Goal: Task Accomplishment & Management: Manage account settings

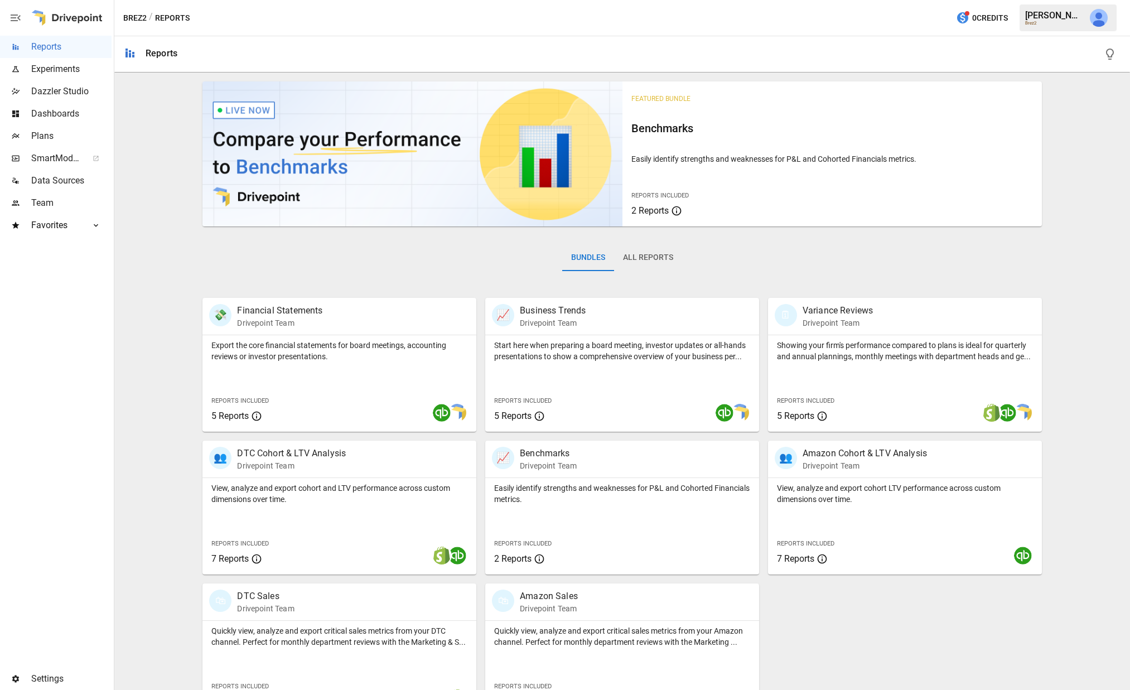
click at [47, 678] on span "Settings" at bounding box center [71, 678] width 80 height 13
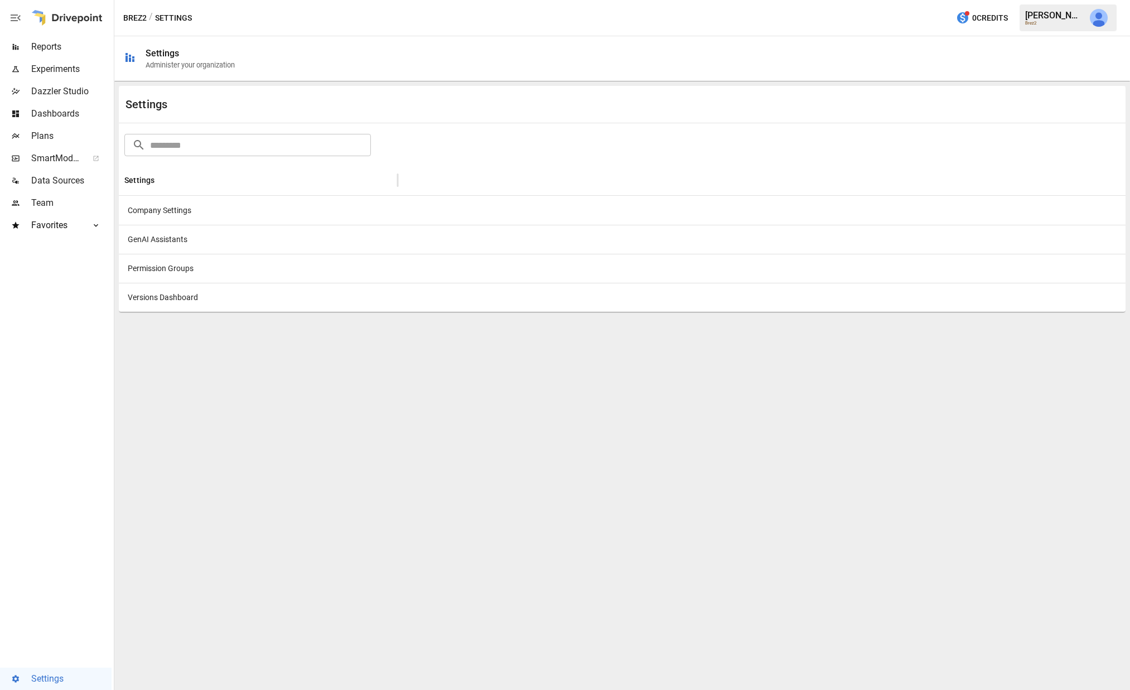
click at [181, 209] on div "Company Settings" at bounding box center [258, 210] width 279 height 29
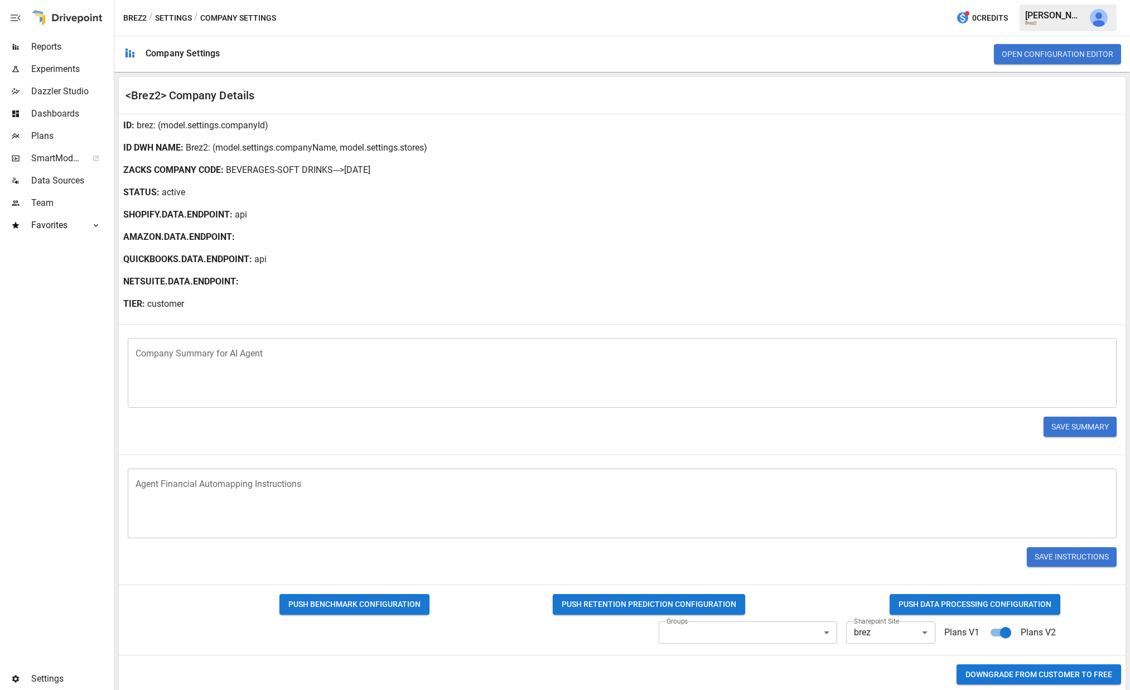
click at [973, 606] on div "**********" at bounding box center [622, 401] width 1006 height 574
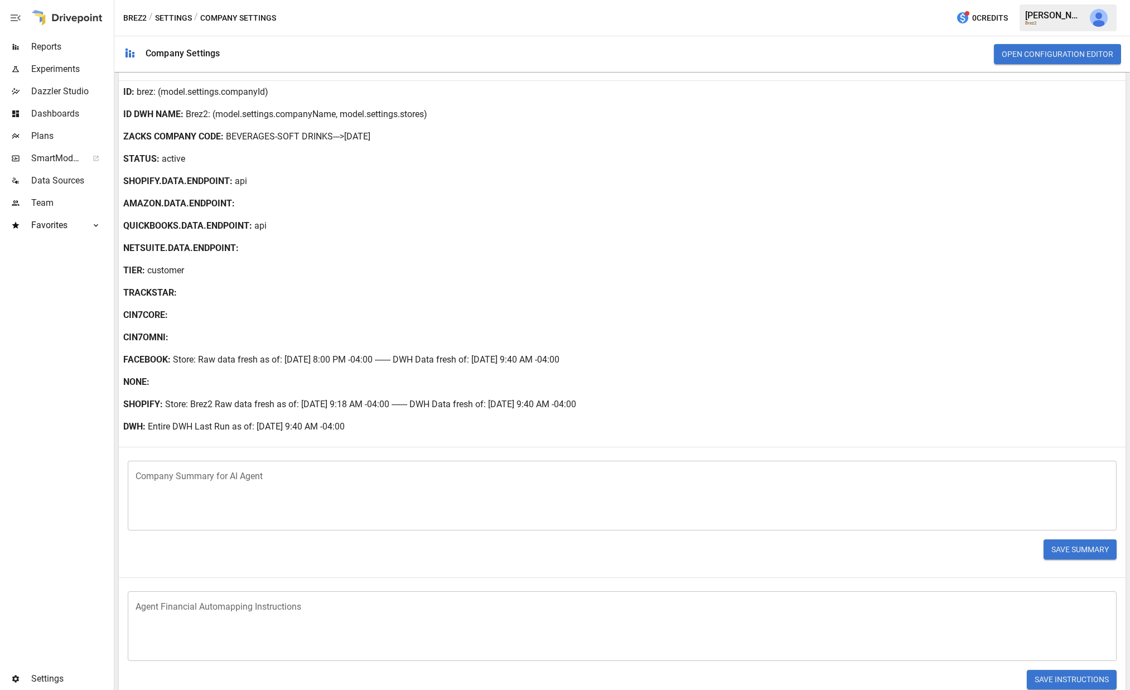
scroll to position [248, 0]
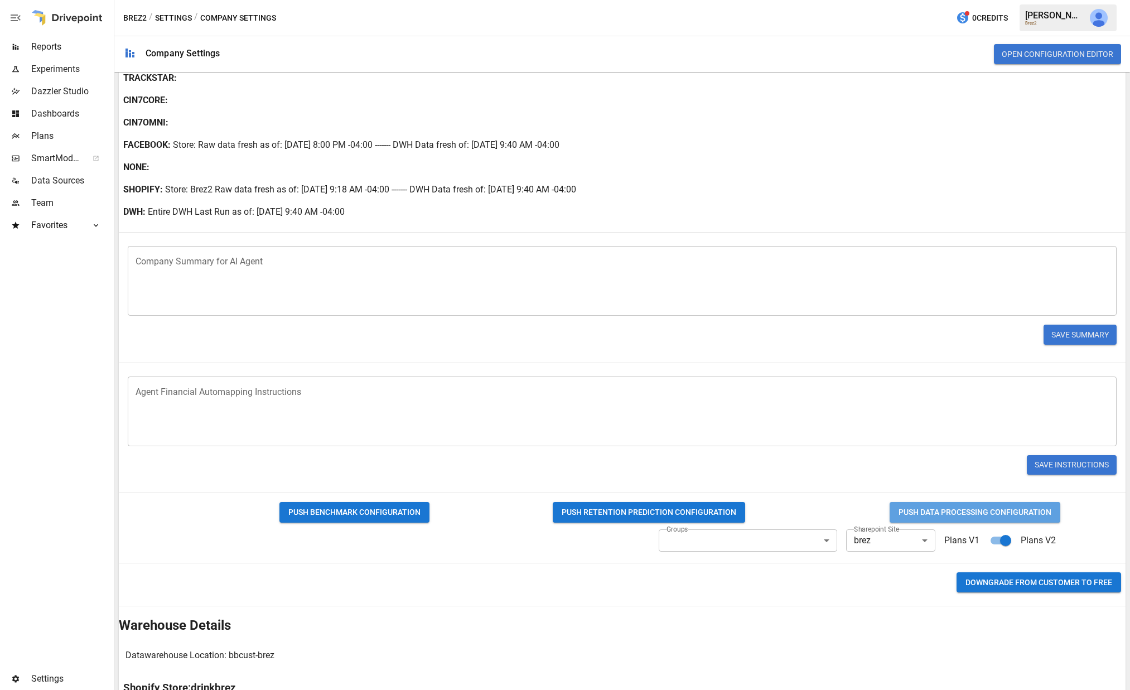
click at [988, 511] on button "PUSH DATA PROCESSING CONFIGURATION" at bounding box center [974, 512] width 171 height 21
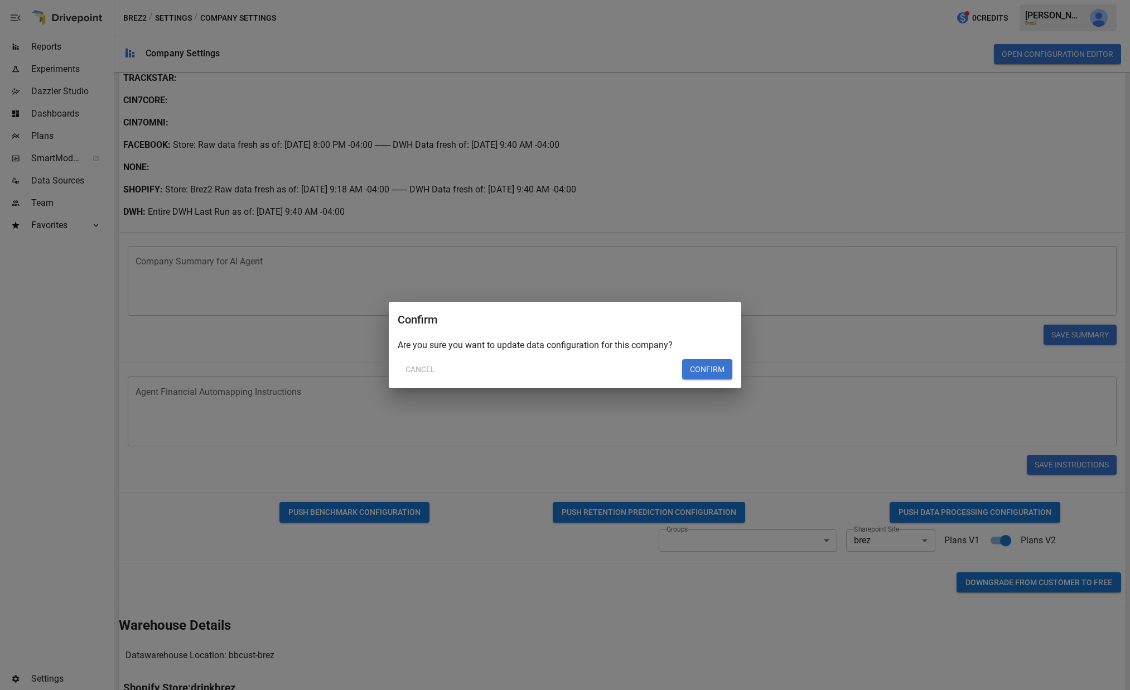
click at [706, 366] on button "Confirm" at bounding box center [707, 369] width 50 height 20
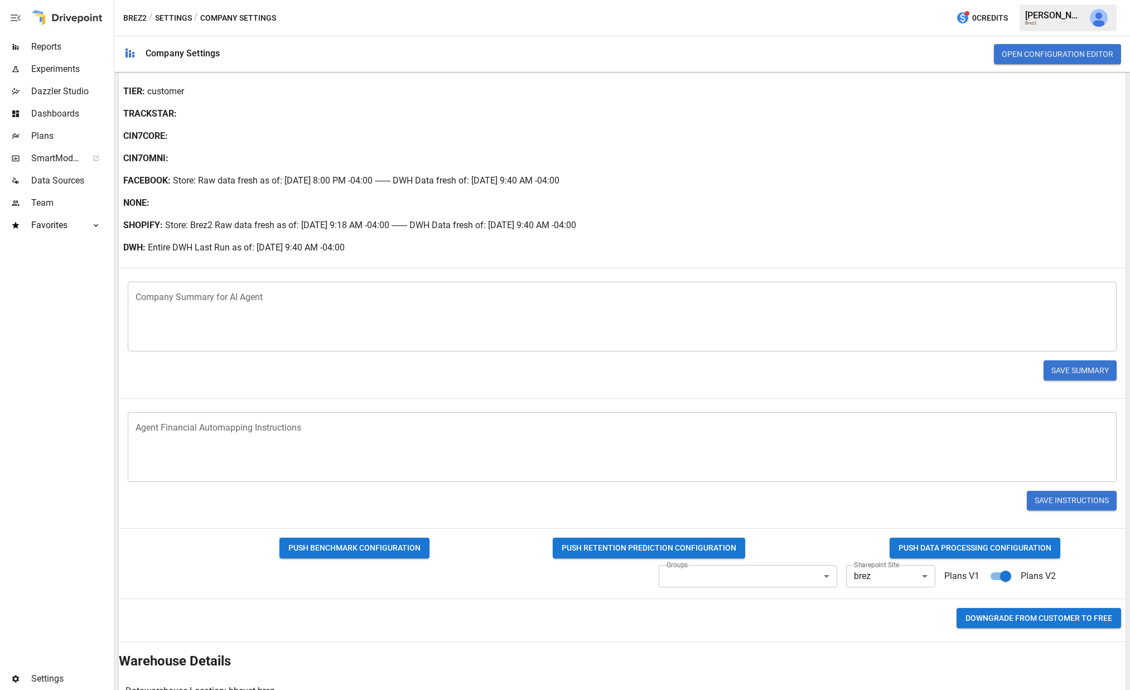
scroll to position [284, 0]
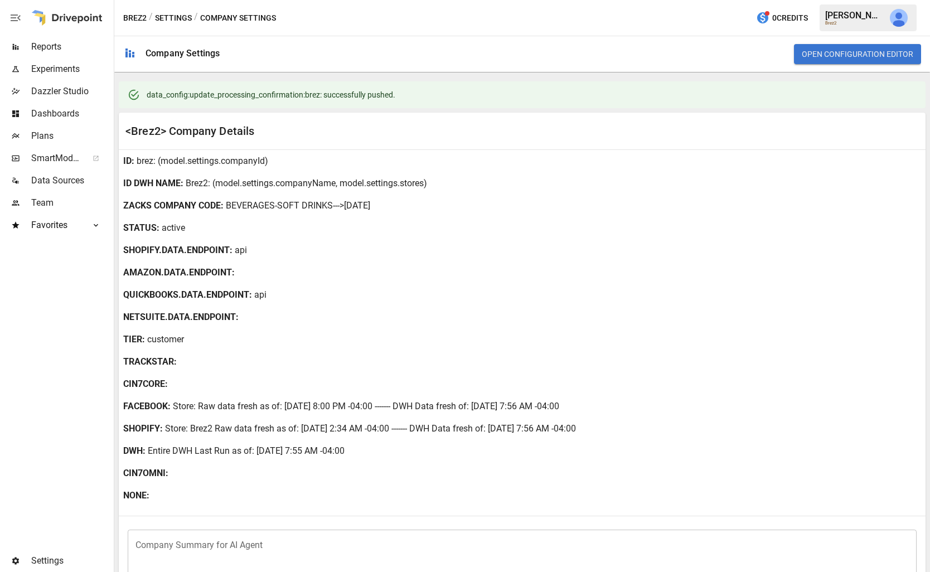
scroll to position [470, 0]
